Goal: Task Accomplishment & Management: Use online tool/utility

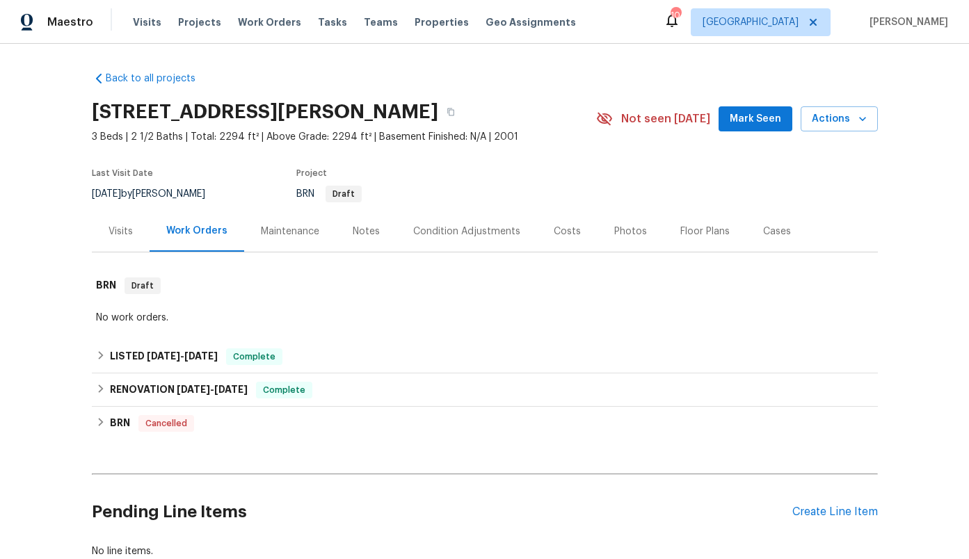
click at [302, 24] on div "Visits Projects Work Orders Tasks Teams Properties Geo Assignments" at bounding box center [363, 22] width 460 height 28
click at [320, 19] on span "Tasks" at bounding box center [332, 22] width 29 height 10
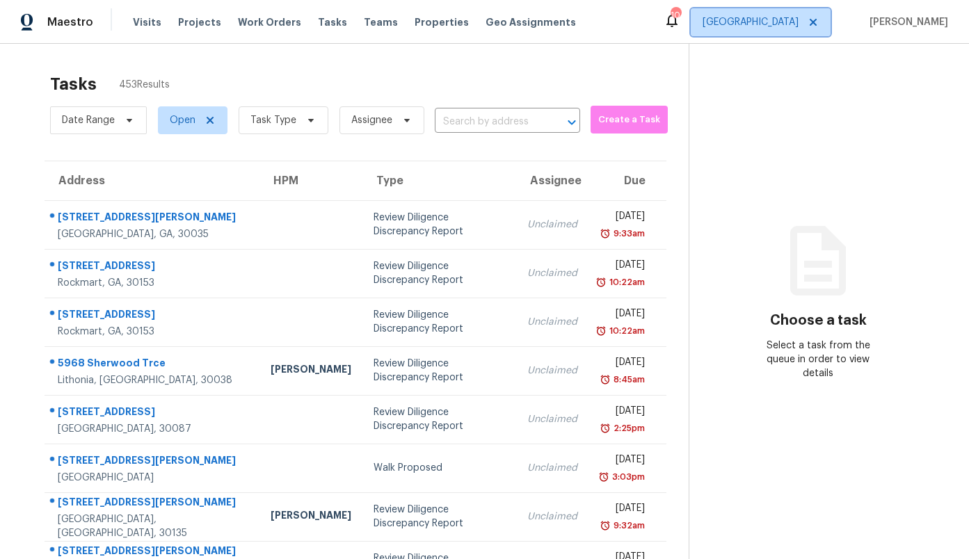
click at [791, 21] on span "[GEOGRAPHIC_DATA]" at bounding box center [750, 22] width 96 height 14
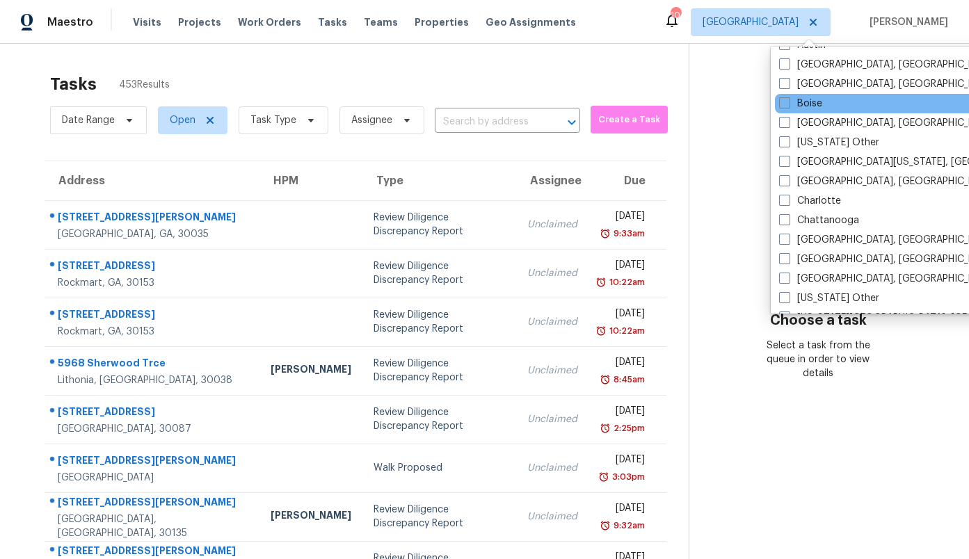
scroll to position [161, 0]
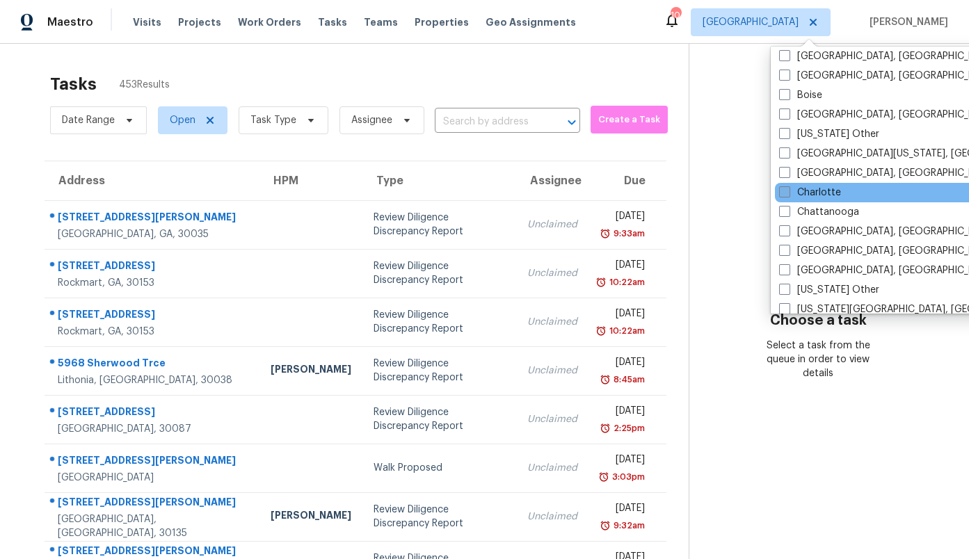
click at [816, 189] on label "Charlotte" at bounding box center [810, 193] width 62 height 14
click at [788, 189] on input "Charlotte" at bounding box center [783, 190] width 9 height 9
checkbox input "true"
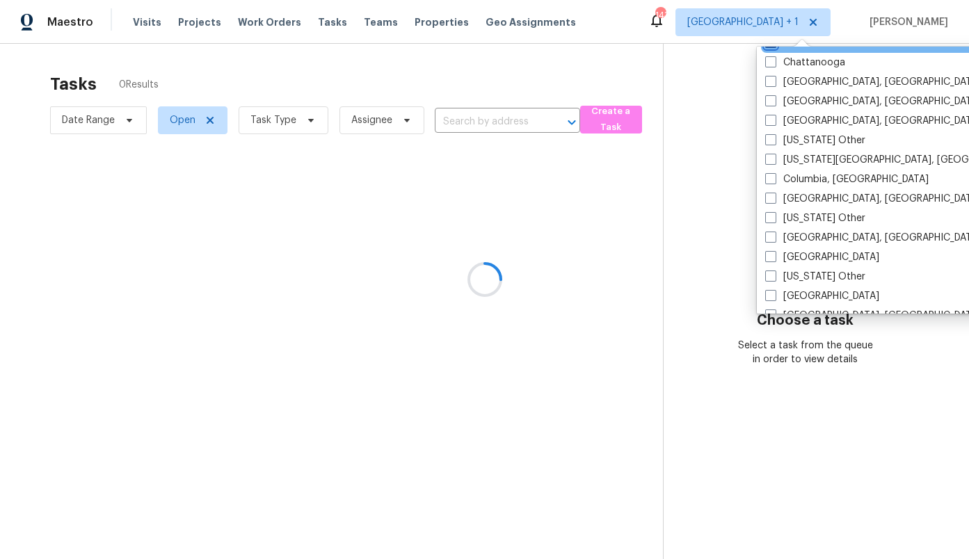
scroll to position [313, 0]
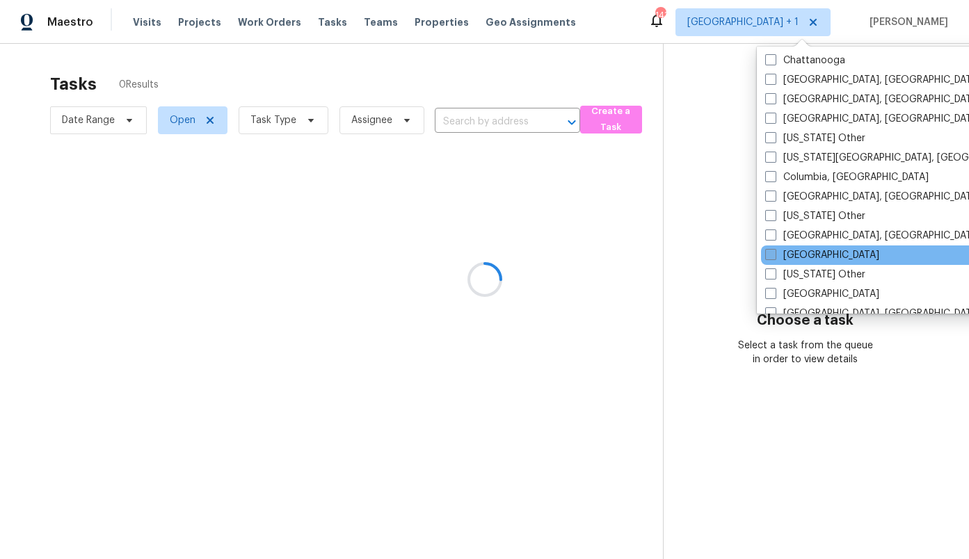
click at [807, 254] on label "[GEOGRAPHIC_DATA]" at bounding box center [822, 255] width 114 height 14
click at [774, 254] on input "[GEOGRAPHIC_DATA]" at bounding box center [769, 252] width 9 height 9
checkbox input "true"
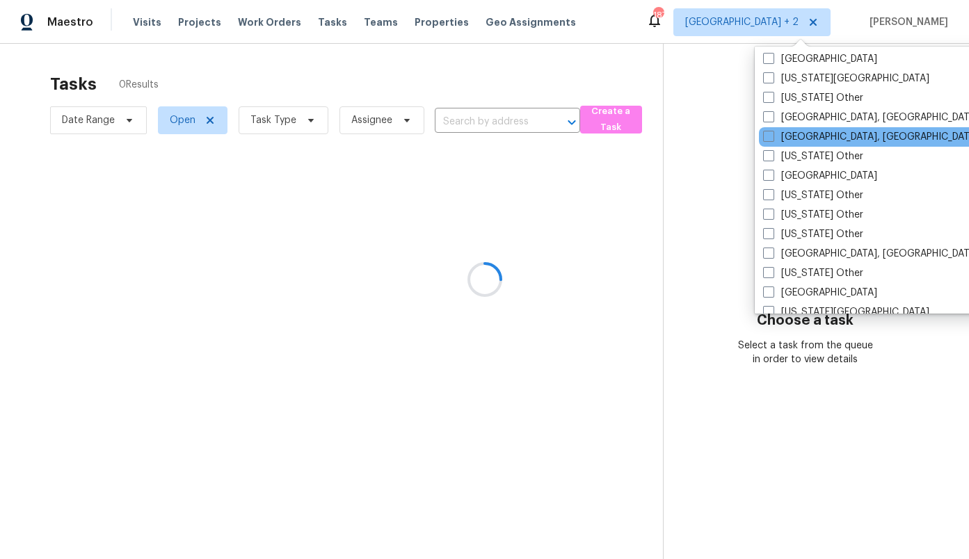
scroll to position [619, 0]
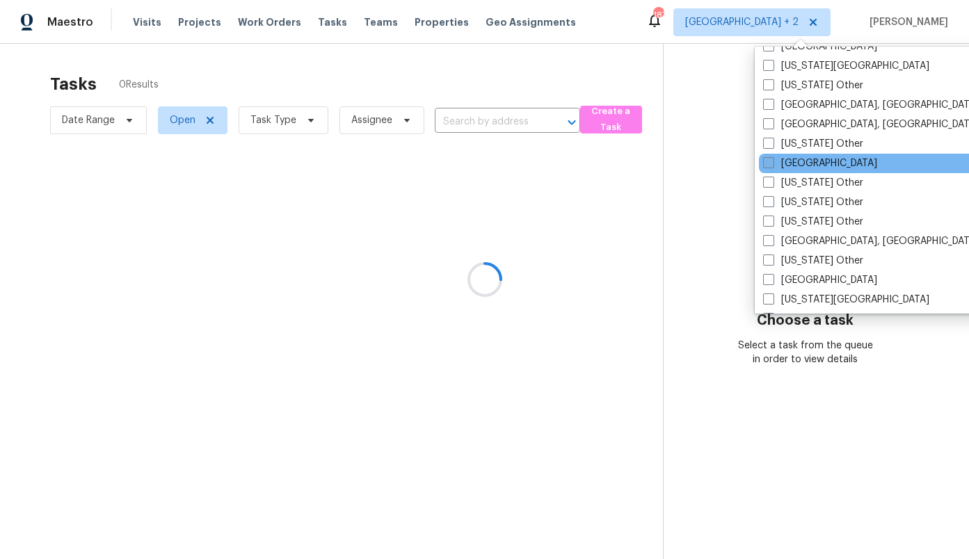
click at [796, 165] on label "[GEOGRAPHIC_DATA]" at bounding box center [820, 163] width 114 height 14
click at [772, 165] on input "[GEOGRAPHIC_DATA]" at bounding box center [767, 160] width 9 height 9
checkbox input "true"
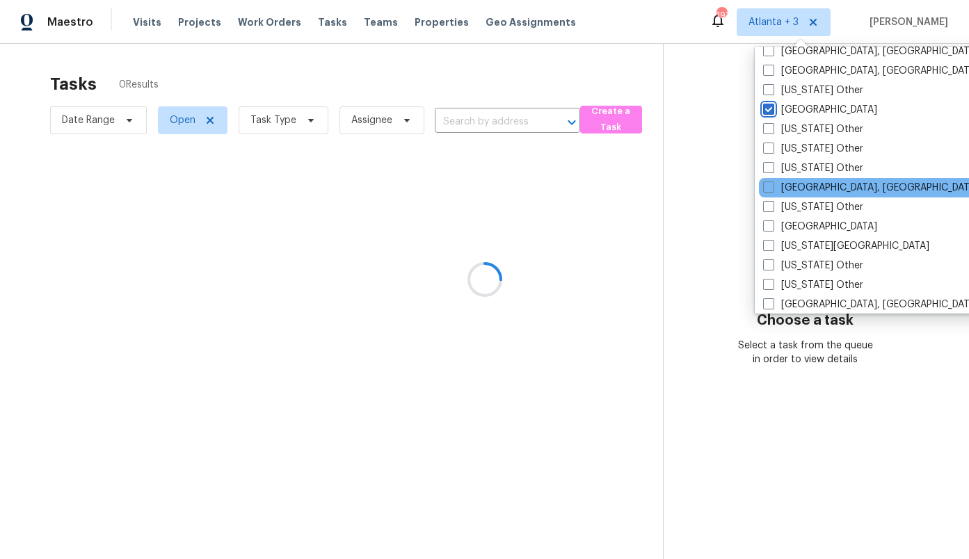
scroll to position [692, 0]
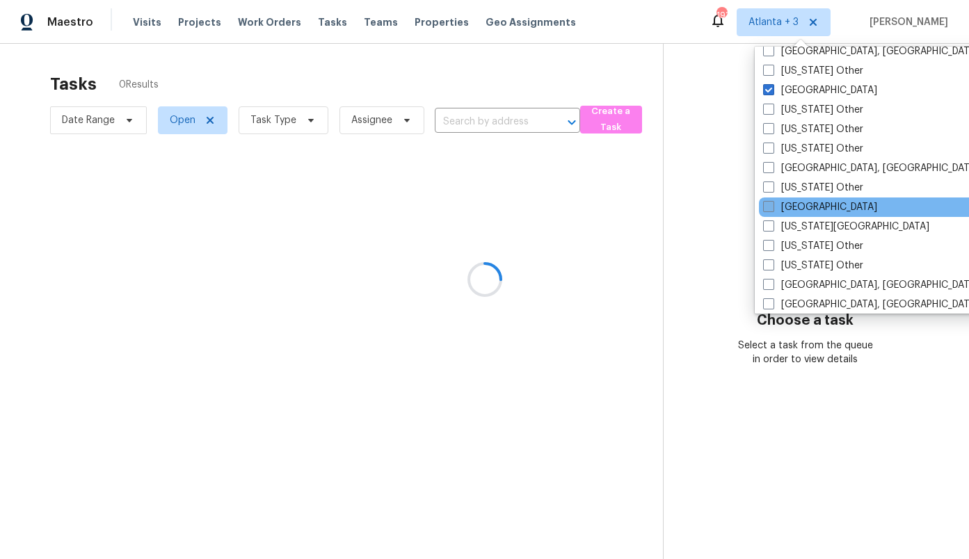
click at [801, 205] on label "[GEOGRAPHIC_DATA]" at bounding box center [820, 207] width 114 height 14
click at [772, 205] on input "[GEOGRAPHIC_DATA]" at bounding box center [767, 204] width 9 height 9
checkbox input "true"
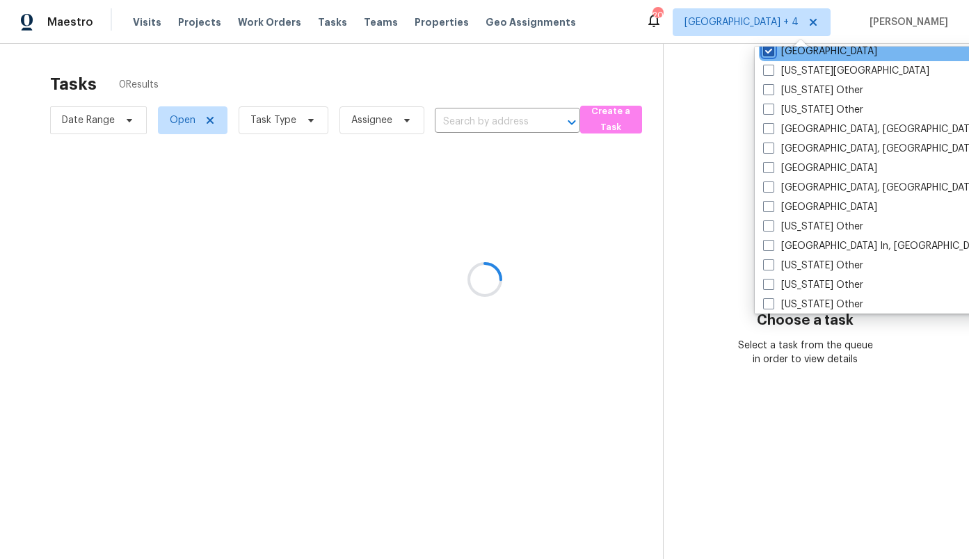
scroll to position [848, 0]
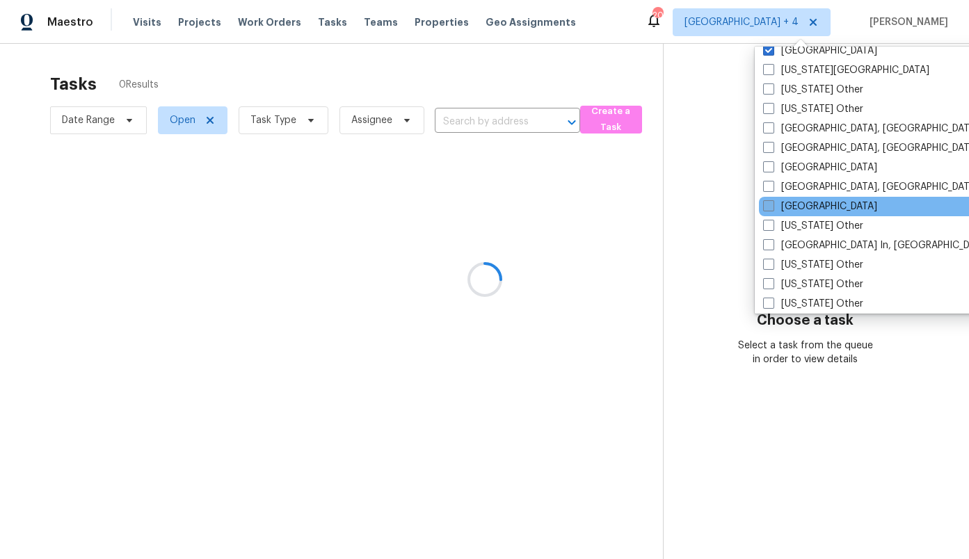
click at [791, 207] on label "[GEOGRAPHIC_DATA]" at bounding box center [820, 207] width 114 height 14
click at [772, 207] on input "[GEOGRAPHIC_DATA]" at bounding box center [767, 204] width 9 height 9
checkbox input "true"
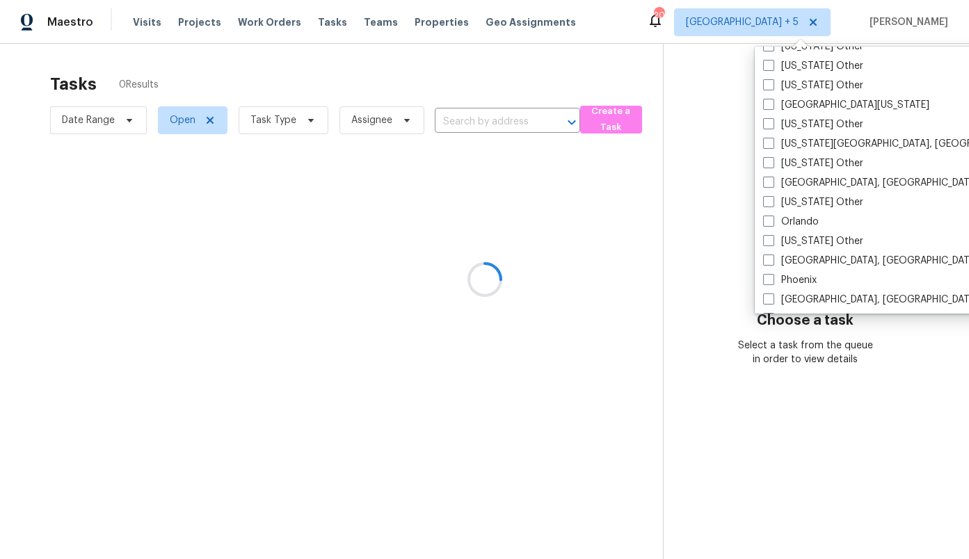
scroll to position [1455, 0]
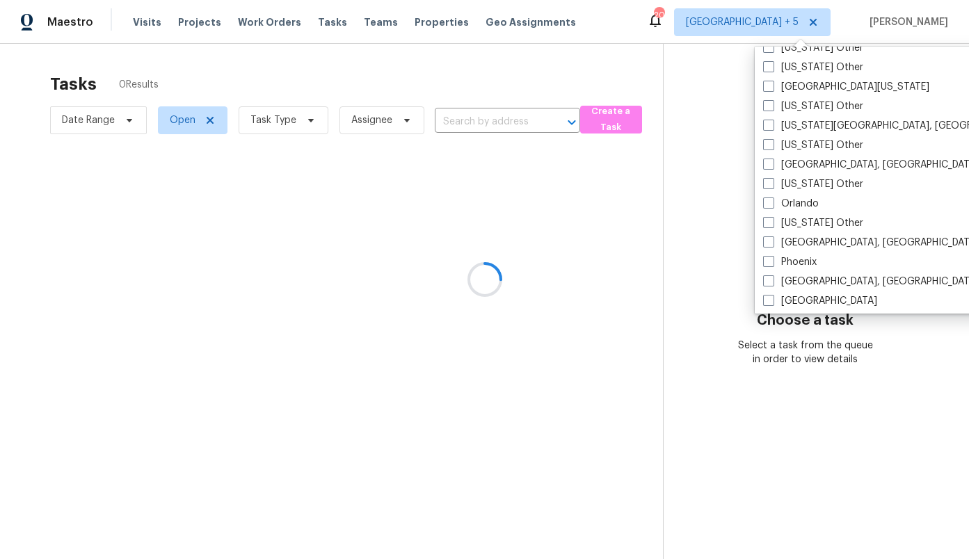
click at [796, 259] on label "Phoenix" at bounding box center [790, 262] width 54 height 14
click at [772, 259] on input "Phoenix" at bounding box center [767, 259] width 9 height 9
checkbox input "true"
click at [106, 116] on div at bounding box center [484, 279] width 969 height 559
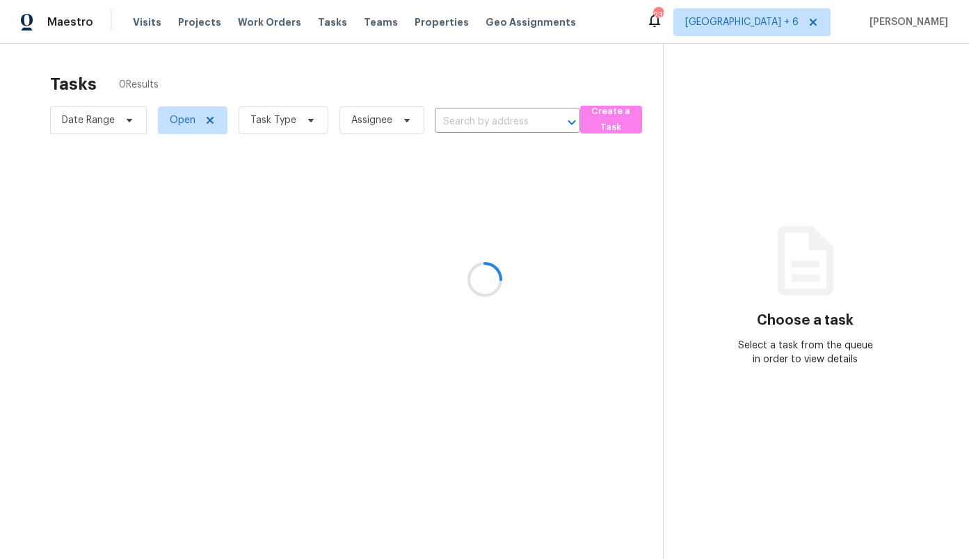
click at [106, 116] on div at bounding box center [484, 279] width 969 height 559
